Goal: Register for event/course

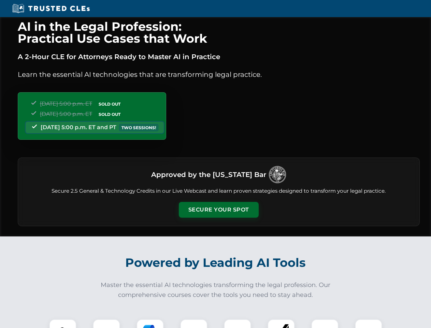
click at [219, 210] on button "Secure Your Spot" at bounding box center [219, 210] width 80 height 16
